Goal: Task Accomplishment & Management: Complete application form

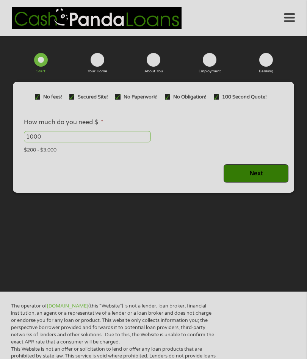
type input "EAIaIQobChMI-9PehbaYkAMVPAMMAh2WfyDLEAAYAyAAEgJhxvD_BwE"
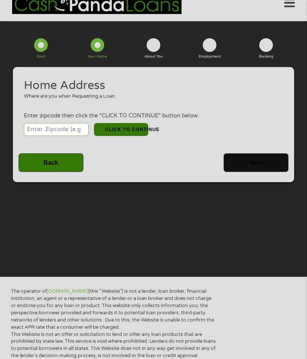
scroll to position [16, 0]
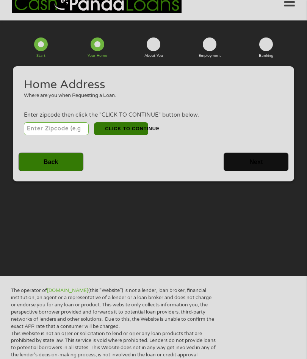
click at [92, 65] on form "1 Start 2 Your Home 3 About You 4 Employment 5 Banking 6 This field is hidden w…" at bounding box center [153, 106] width 281 height 149
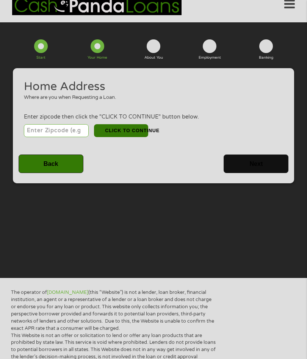
click at [103, 73] on div "This field is hidden when viewing the form gclid This field is hidden when view…" at bounding box center [153, 125] width 281 height 115
click at [171, 100] on div "Where are you when Requesting a Loan." at bounding box center [151, 98] width 254 height 8
click at [122, 102] on div "Where are you when Requesting a Loan." at bounding box center [151, 98] width 254 height 8
click at [68, 137] on input "number" at bounding box center [56, 130] width 65 height 13
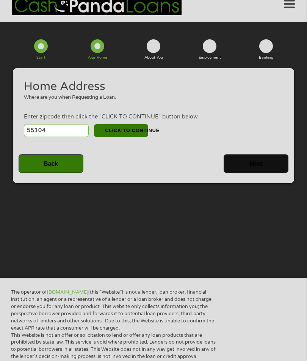
type input "55104"
click at [131, 137] on button "CLICK TO CONTINUE" at bounding box center [121, 130] width 54 height 13
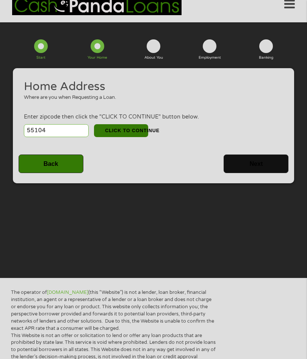
type input "55104"
type input "Saint [PERSON_NAME]"
select select "[US_STATE]"
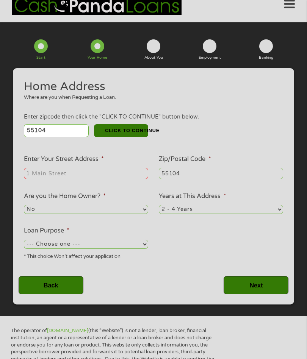
click at [113, 178] on input "Enter Your Street Address *" at bounding box center [86, 173] width 124 height 11
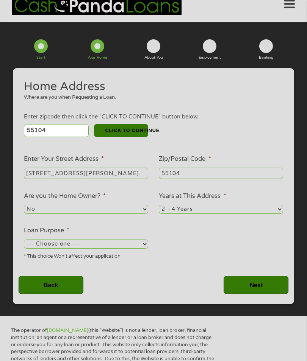
type input "[STREET_ADDRESS][PERSON_NAME]"
click at [138, 214] on select "No Yes" at bounding box center [86, 209] width 124 height 9
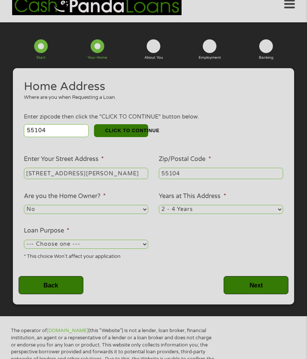
click at [145, 249] on select "--- Choose one --- Pay Bills Debt Consolidation Home Improvement Major Purchase…" at bounding box center [86, 244] width 124 height 9
select select "paybills"
click at [269, 291] on input "Next" at bounding box center [255, 285] width 65 height 19
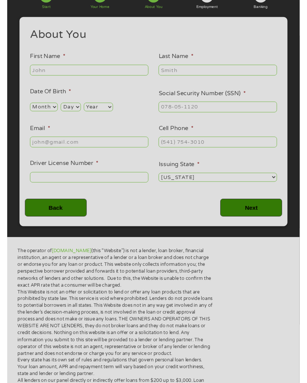
scroll to position [64, 0]
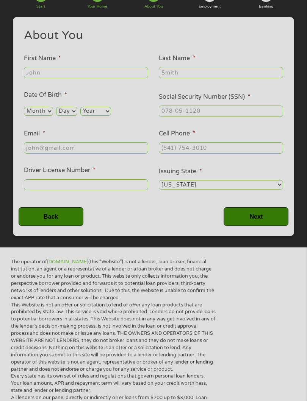
click at [97, 78] on input "First Name *" at bounding box center [86, 72] width 124 height 11
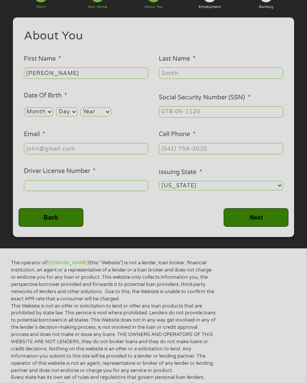
type input "[PERSON_NAME]"
click at [221, 69] on div at bounding box center [221, 73] width 124 height 14
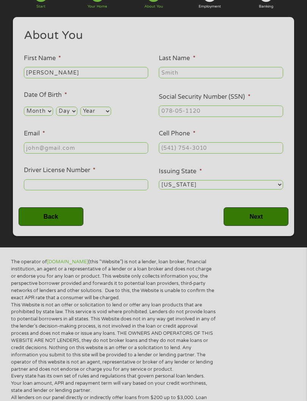
click at [219, 78] on input "Last Name *" at bounding box center [221, 72] width 124 height 11
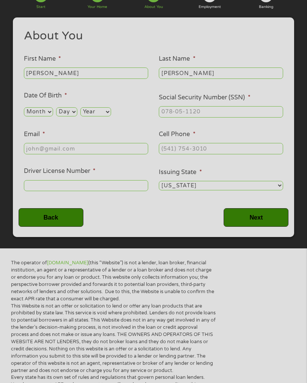
type input "[PERSON_NAME]"
click at [53, 116] on select "Month 1 2 3 4 5 6 7 8 9 10 11 12" at bounding box center [38, 111] width 29 height 9
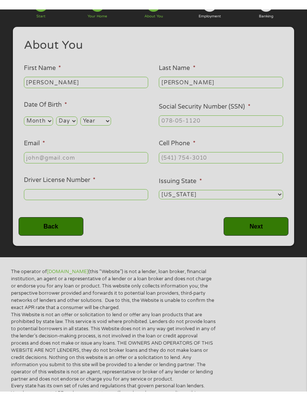
scroll to position [65, 0]
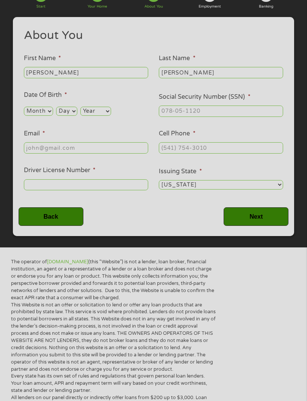
select select "1"
click at [77, 112] on select "Day 1 2 3 4 5 6 7 8 9 10 11 12 13 14 15 16 17 18 19 20 21 22 23 24 25 26 27 28 …" at bounding box center [66, 111] width 21 height 9
select select "18"
click at [111, 116] on select "Year [DATE] 2006 2005 2004 2003 2002 2001 2000 1999 1998 1997 1996 1995 1994 19…" at bounding box center [95, 111] width 31 height 9
select select "1962"
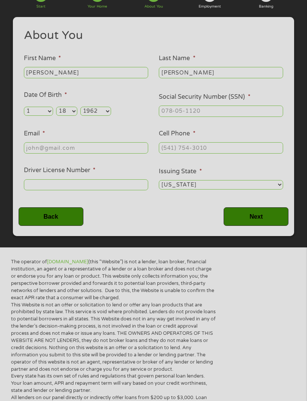
click at [220, 116] on input "Social Security Number (SSN) *" at bounding box center [221, 111] width 124 height 11
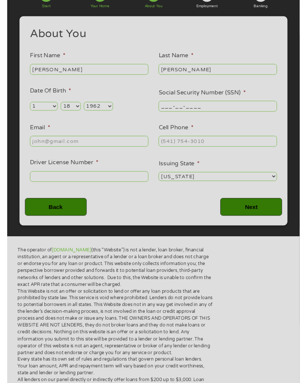
scroll to position [64, 0]
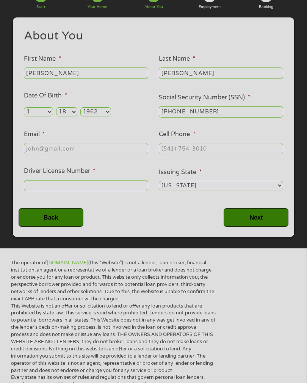
type input "483-92-9811"
click at [75, 153] on input "Email *" at bounding box center [86, 148] width 124 height 11
type input "[EMAIL_ADDRESS][DOMAIN_NAME]"
type input "[PHONE_NUMBER]"
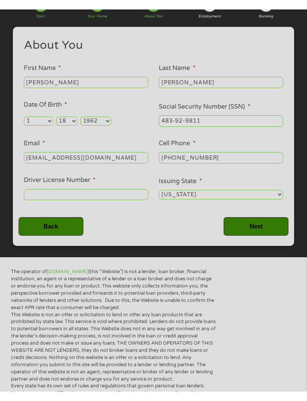
scroll to position [65, 0]
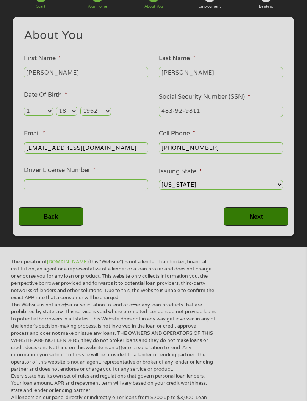
click at [124, 189] on input "Driver License Number *" at bounding box center [86, 185] width 124 height 11
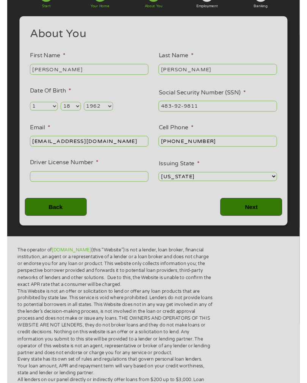
scroll to position [64, 0]
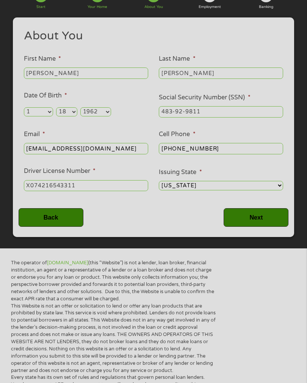
type input "X074216543311"
click at [263, 219] on input "Next" at bounding box center [255, 217] width 65 height 19
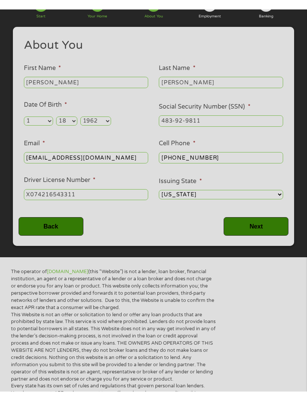
scroll to position [65, 0]
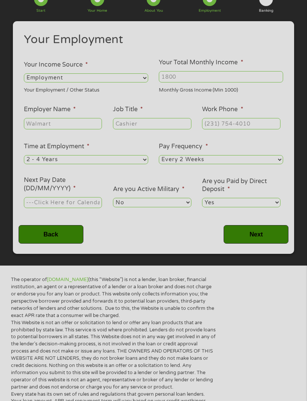
click at [267, 216] on ul "Your Employment Your Income Source * --- Choose one --- Employment [DEMOGRAPHIC…" at bounding box center [154, 123] width 270 height 183
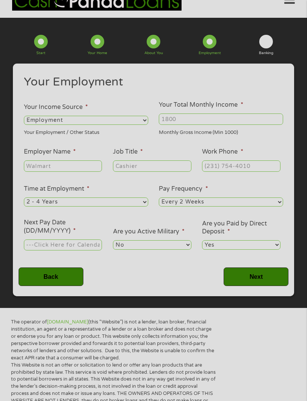
scroll to position [16, 0]
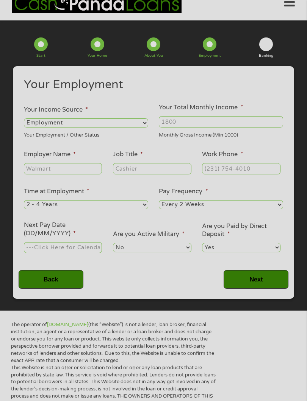
click at [69, 173] on input "Employer Name *" at bounding box center [63, 168] width 78 height 11
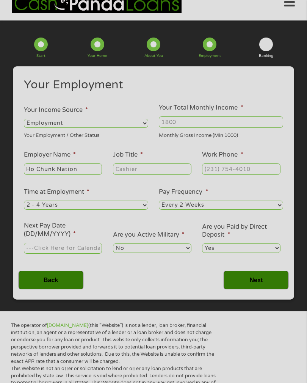
type input "Ho Chunk Nation"
click at [169, 169] on input "Job Title *" at bounding box center [152, 168] width 78 height 11
type input "Consultant"
click at [247, 173] on input "Work Phone *" at bounding box center [241, 168] width 78 height 11
type input "[PHONE_NUMBER]"
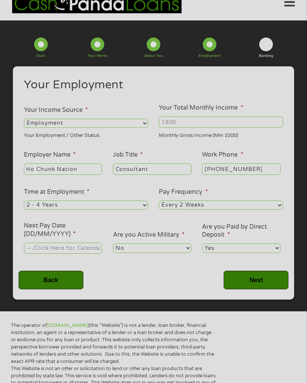
click at [269, 209] on select "--- Choose one --- Every 2 Weeks Every Week Monthly Semi-Monthly" at bounding box center [221, 204] width 124 height 9
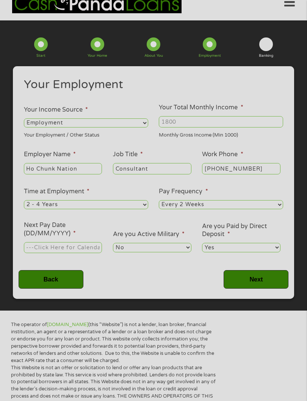
select select "monthly"
click at [97, 254] on input "Next Pay Date (DD/MM/YYYY) *" at bounding box center [63, 247] width 78 height 11
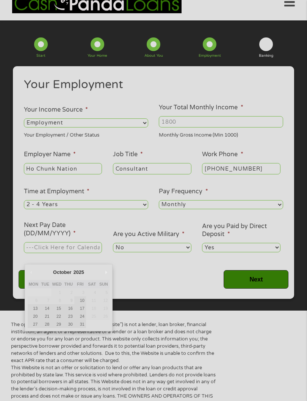
type input "[DATE]"
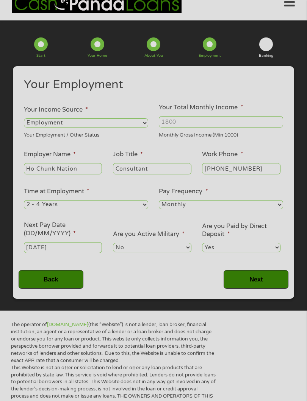
click at [254, 288] on input "Next" at bounding box center [255, 279] width 65 height 19
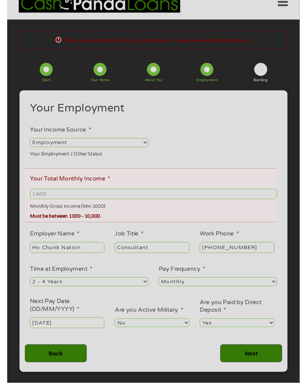
scroll to position [3, 0]
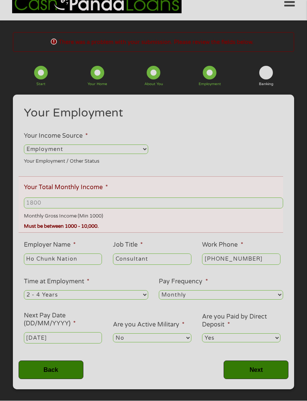
click at [69, 206] on input "Your Total Monthly Income *" at bounding box center [153, 203] width 259 height 11
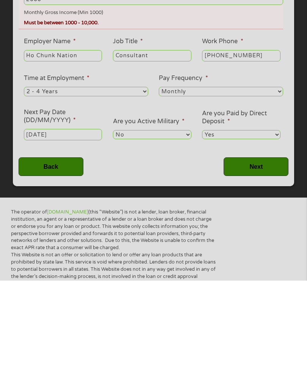
type input "2000"
click at [262, 259] on input "Next" at bounding box center [255, 268] width 65 height 19
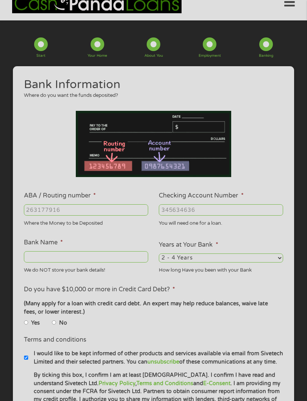
click at [82, 200] on label "ABA / Routing number *" at bounding box center [60, 196] width 72 height 8
click at [82, 205] on input "ABA / Routing number *" at bounding box center [86, 210] width 124 height 11
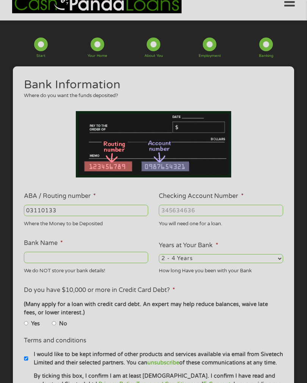
type input "031101334"
type input "SoFi Bank, National Association"
type input "031101334"
click at [201, 209] on input "Checking Account Number *" at bounding box center [221, 210] width 124 height 11
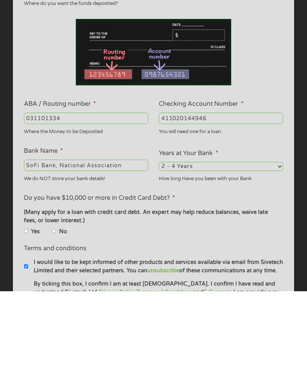
type input "411020144946"
click at [211, 254] on select "2 - 4 Years 6 - 12 Months 1 - 2 Years Over 4 Years" at bounding box center [221, 258] width 124 height 9
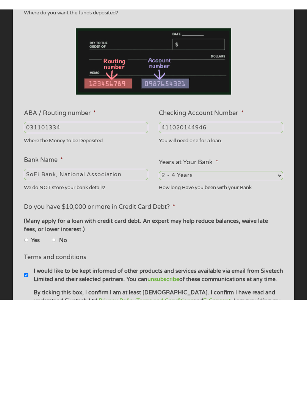
scroll to position [108, 0]
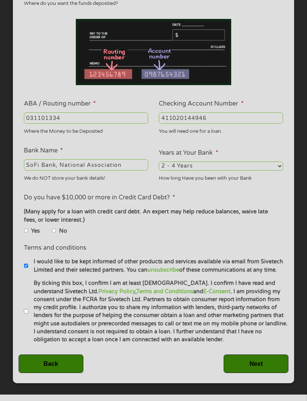
select select "12months"
click at [67, 236] on label "No" at bounding box center [63, 231] width 8 height 8
click at [56, 233] on input "No" at bounding box center [54, 231] width 5 height 5
radio input "true"
click at [27, 314] on input "By ticking this box, I confirm I am at least [DEMOGRAPHIC_DATA]. I confirm I ha…" at bounding box center [26, 311] width 5 height 5
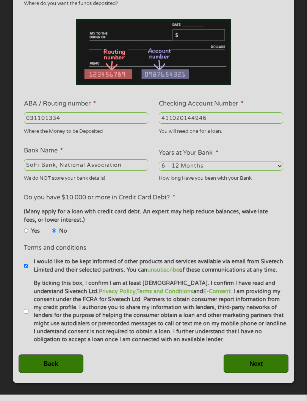
checkbox input "true"
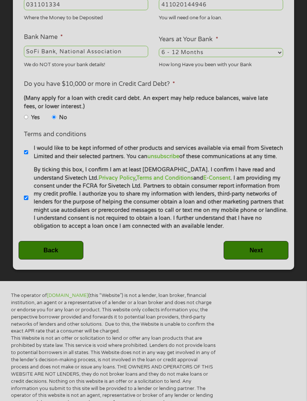
scroll to position [222, 0]
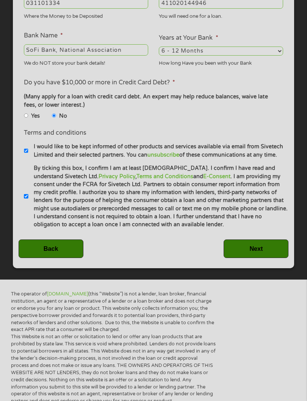
click at [259, 259] on input "Next" at bounding box center [255, 249] width 65 height 19
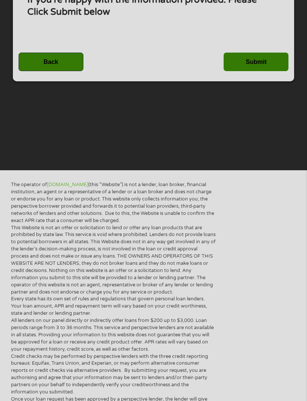
scroll to position [16, 0]
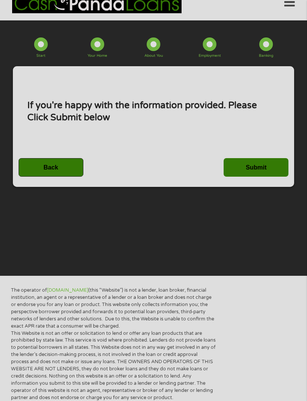
click at [258, 177] on input "Submit" at bounding box center [255, 167] width 65 height 19
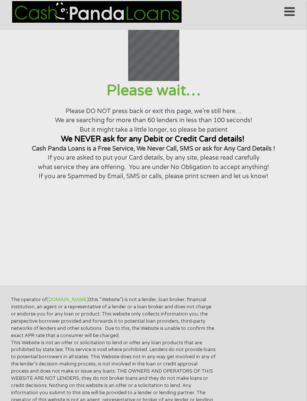
scroll to position [0, 0]
